Goal: Navigation & Orientation: Go to known website

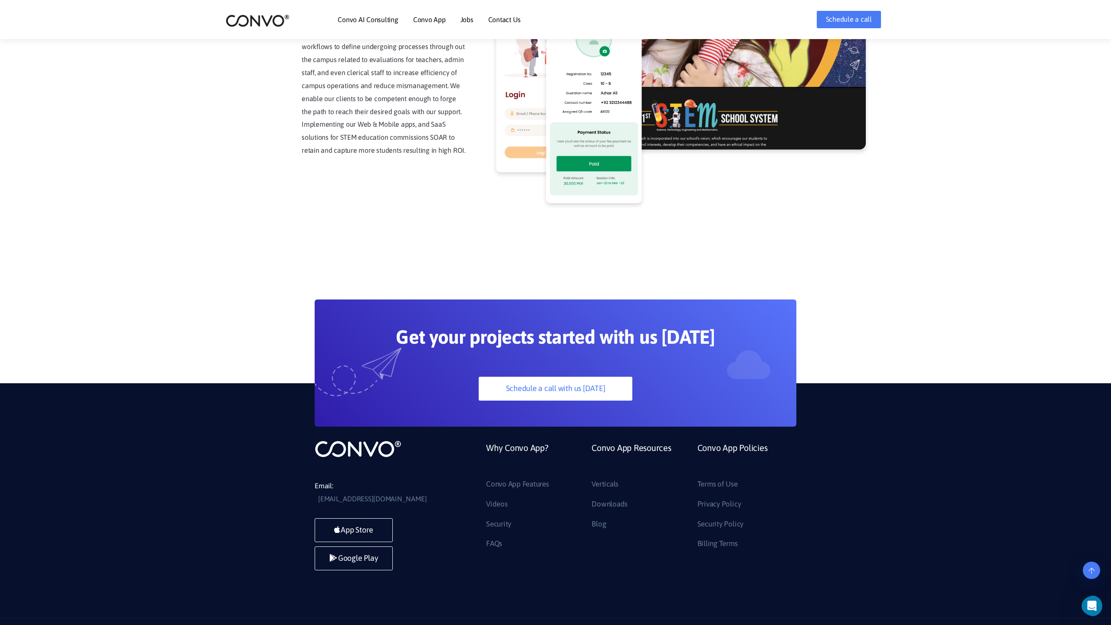
scroll to position [2209, 0]
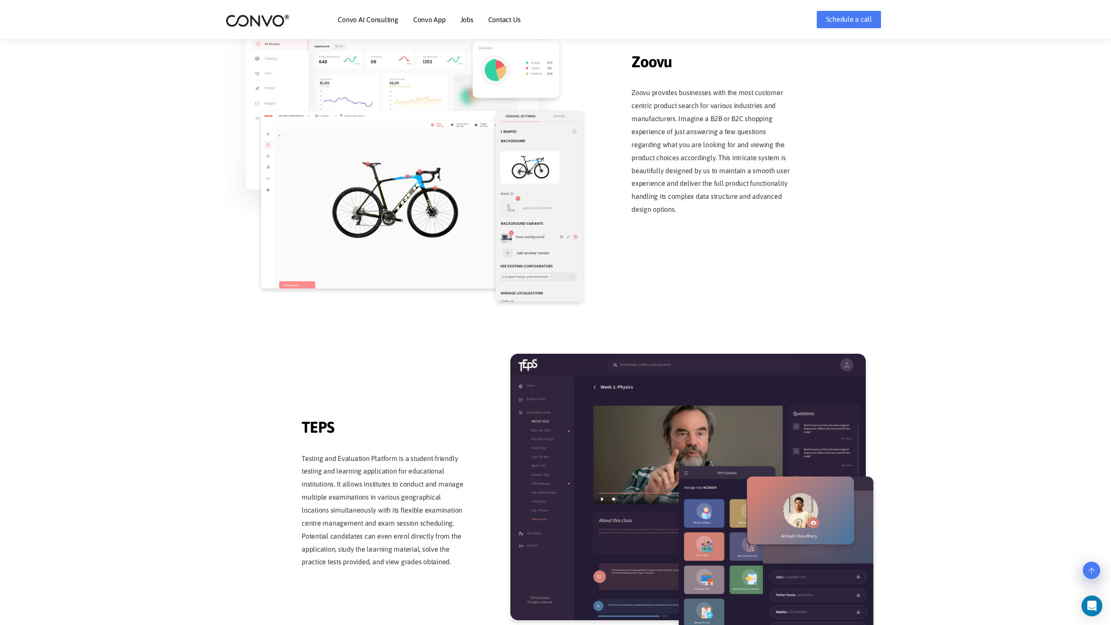
scroll to position [1700, 0]
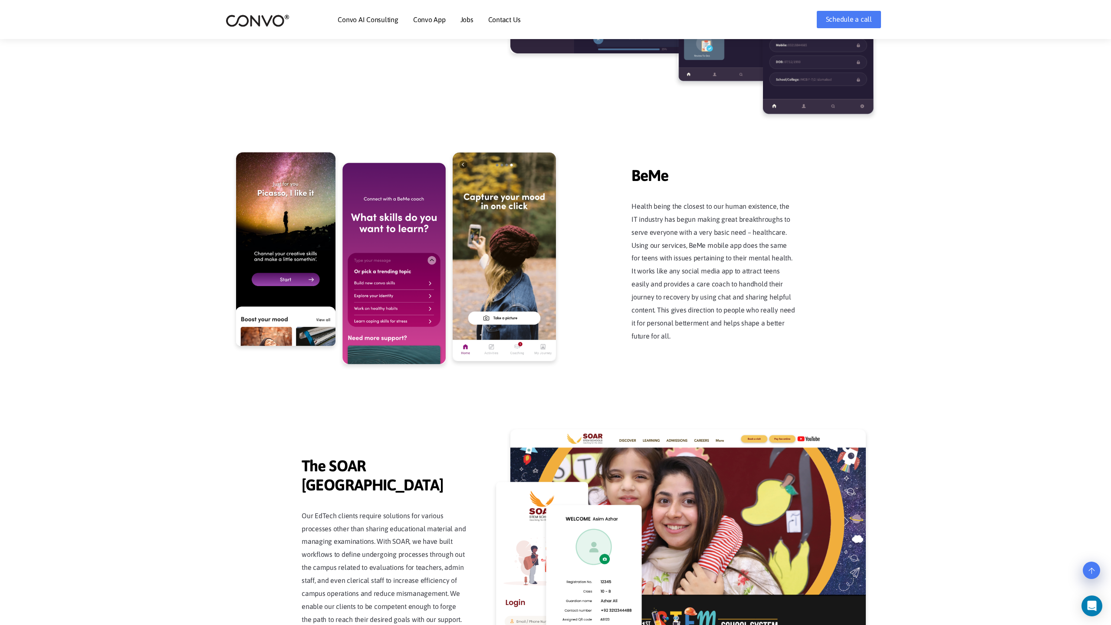
scroll to position [2209, 0]
